Goal: Task Accomplishment & Management: Use online tool/utility

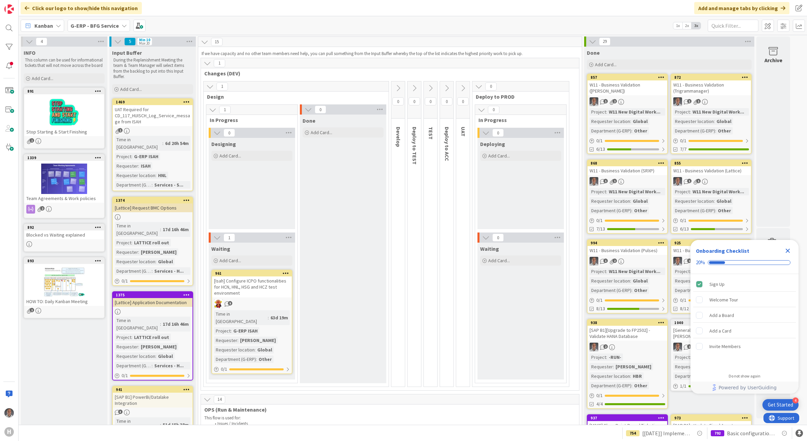
click at [262, 285] on div "[Isah] Configure ICPO functionalities for HCN, HNL, HSG and HCZ test environment" at bounding box center [252, 286] width 80 height 21
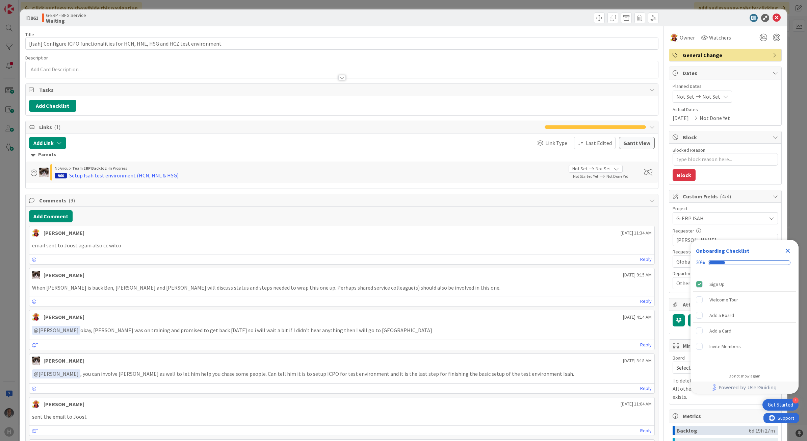
type textarea "x"
click at [773, 16] on icon at bounding box center [777, 18] width 8 height 8
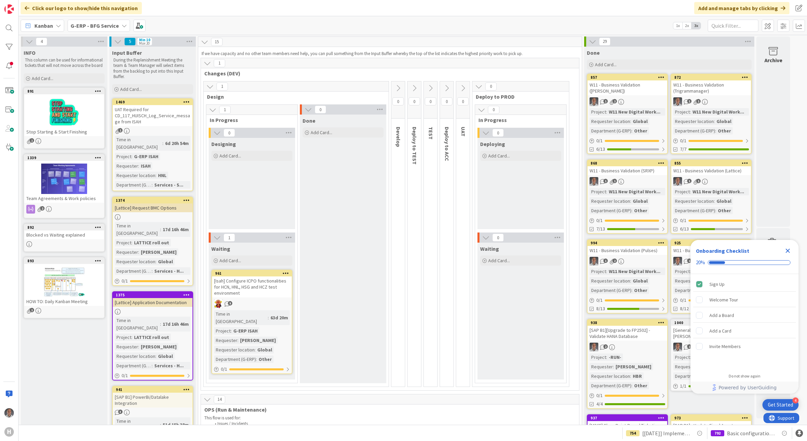
click at [789, 255] on div "Close Checklist" at bounding box center [788, 250] width 11 height 11
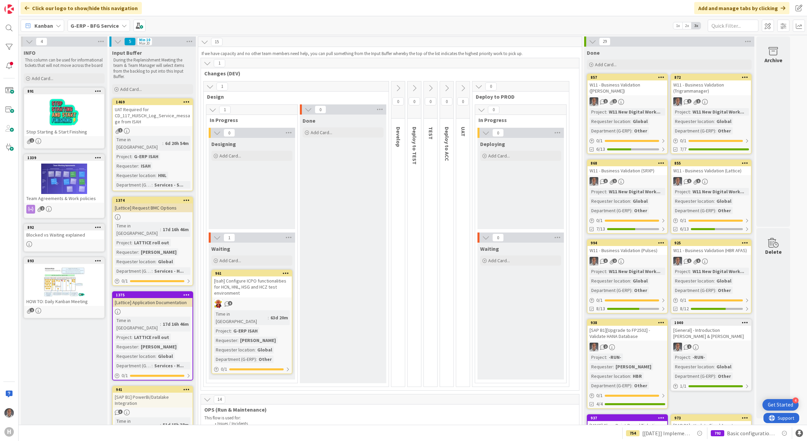
click at [116, 27] on b "G-ERP - BFG Service" at bounding box center [95, 25] width 48 height 7
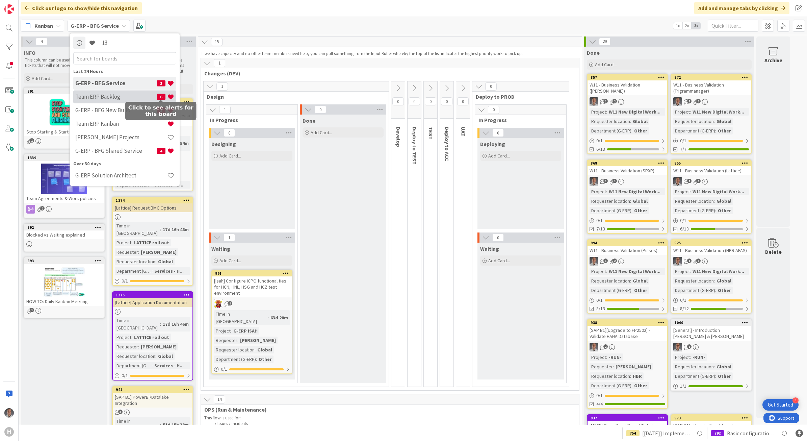
click at [159, 95] on span "6" at bounding box center [161, 97] width 9 height 6
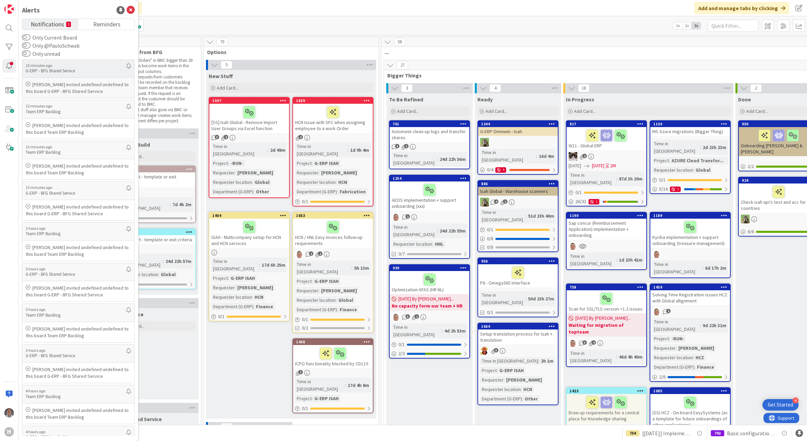
click at [85, 85] on p "[PERSON_NAME] invited undefined undefined to this board G-ERP - BFG Shared Serv…" at bounding box center [78, 88] width 105 height 14
click at [128, 11] on icon at bounding box center [131, 10] width 8 height 8
